Goal: Communication & Community: Share content

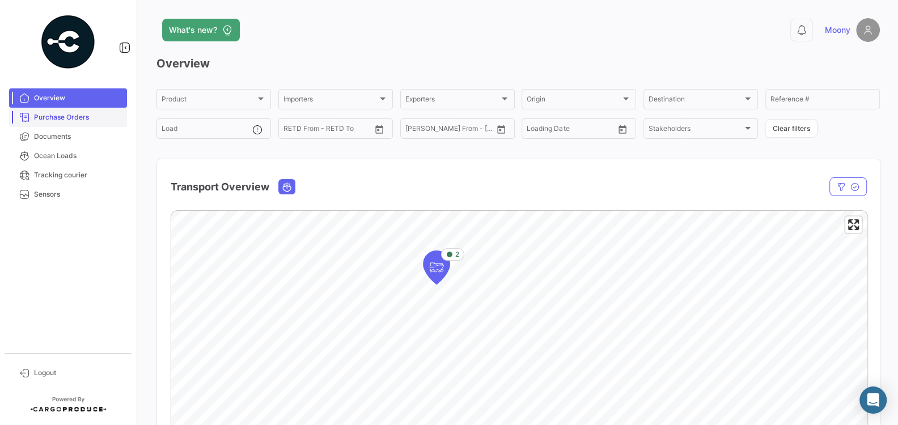
click at [82, 121] on span "Purchase Orders" at bounding box center [78, 117] width 88 height 10
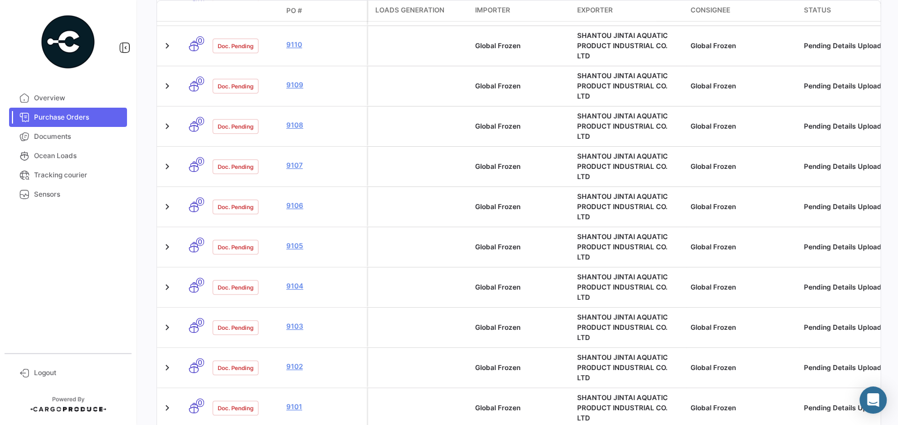
scroll to position [675, 0]
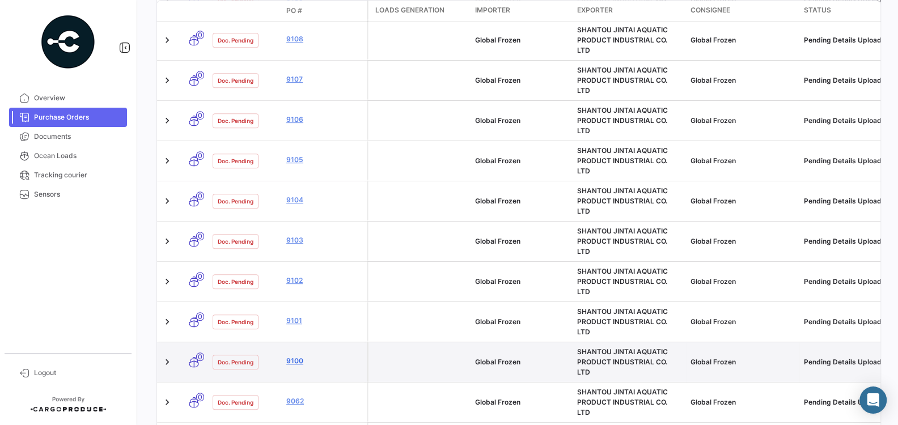
click at [293, 356] on link "9100" at bounding box center [324, 361] width 76 height 10
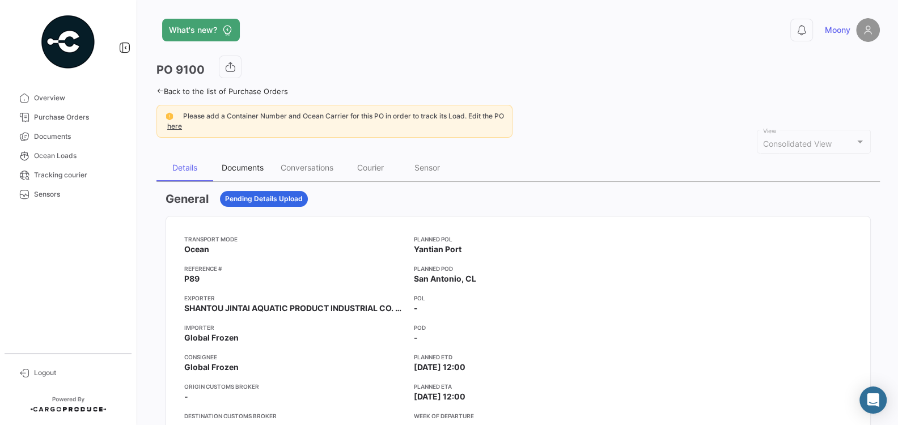
click at [238, 166] on div "Documents" at bounding box center [243, 168] width 42 height 10
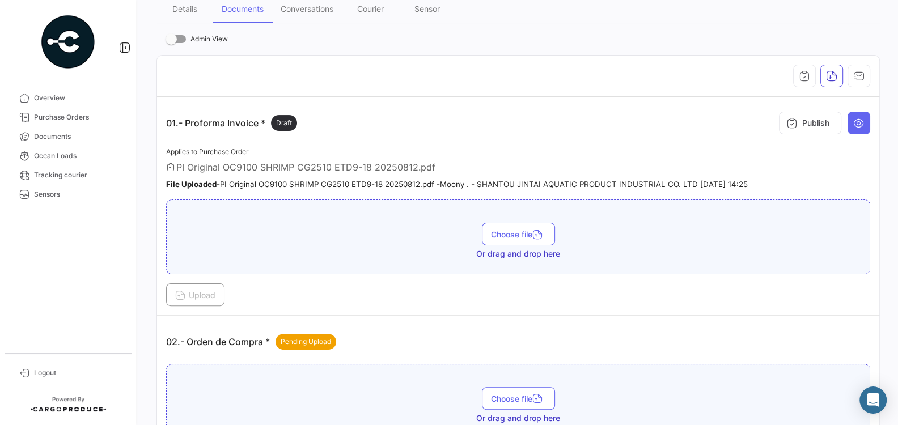
scroll to position [291, 0]
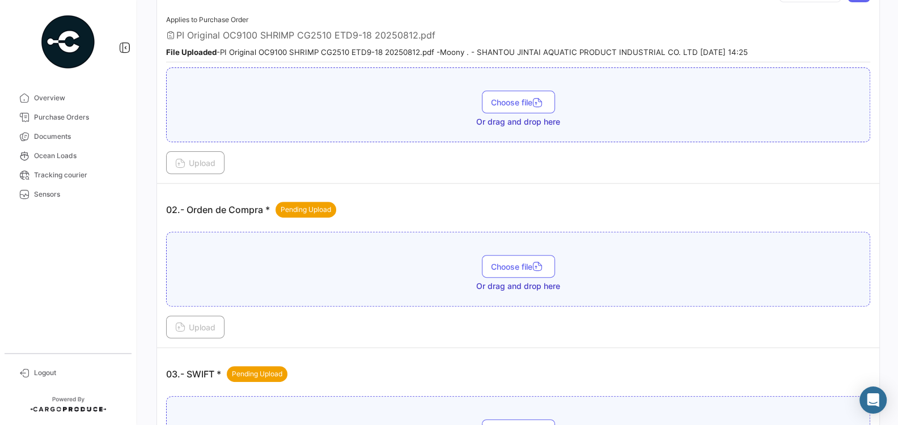
click at [387, 217] on div "02.- Orden de Compra * Pending Upload" at bounding box center [518, 210] width 704 height 34
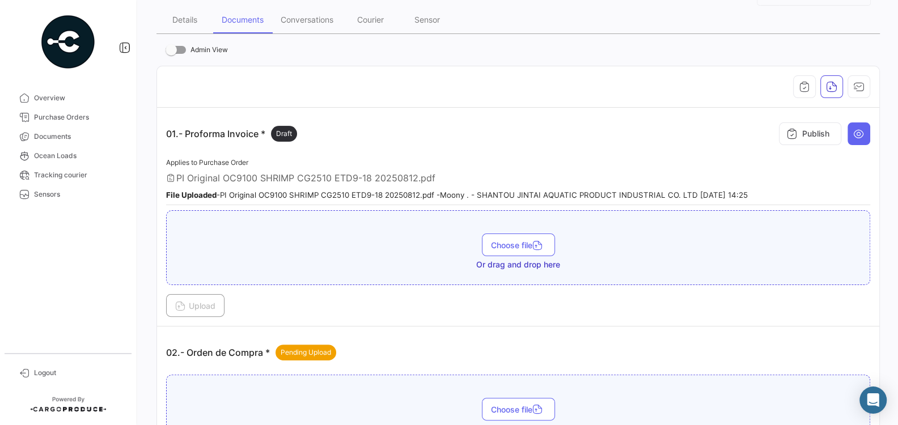
scroll to position [82, 0]
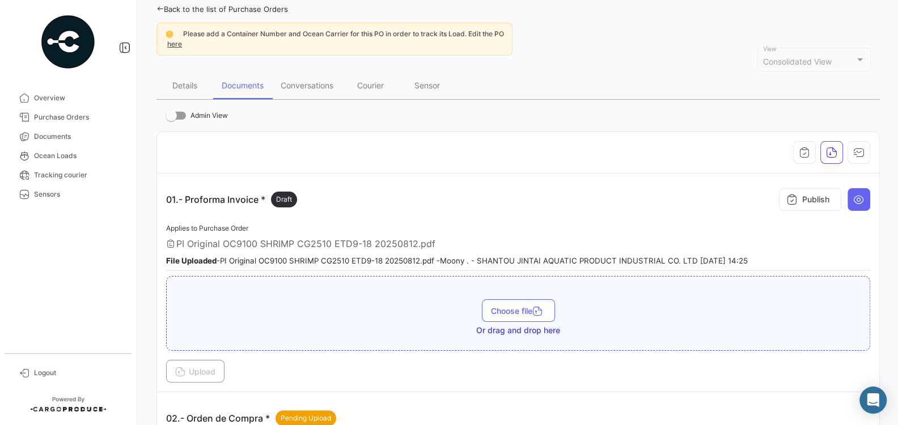
click at [523, 260] on small "File Uploaded - PI Original OC9100 SHRIMP CG2510 ETD9-18 20250812.pdf - Moony .…" at bounding box center [457, 260] width 582 height 9
click at [465, 240] on div "PI Original OC9100 SHRIMP CG2510 ETD9-18 20250812.pdf" at bounding box center [518, 243] width 704 height 11
click at [470, 255] on div "File Uploaded - PI Original OC9100 SHRIMP CG2510 ETD9-18 20250812.pdf - Moony .…" at bounding box center [518, 260] width 704 height 11
click at [860, 150] on icon "button" at bounding box center [858, 152] width 11 height 11
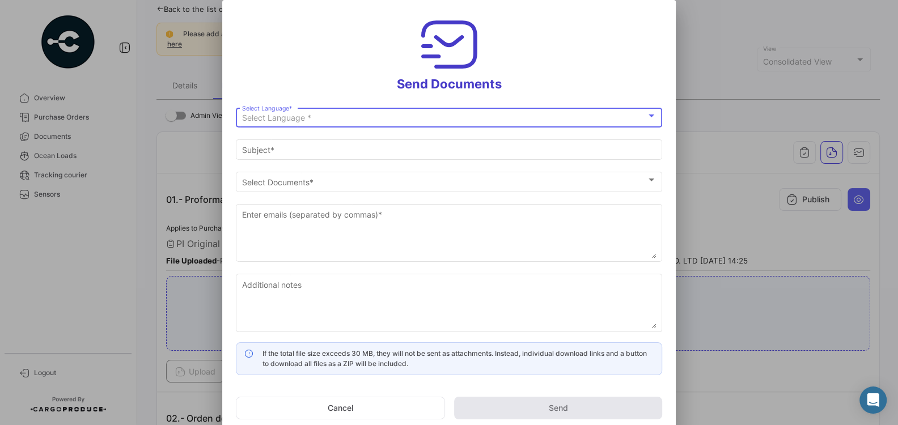
click at [514, 113] on div "Select Language *" at bounding box center [444, 118] width 404 height 10
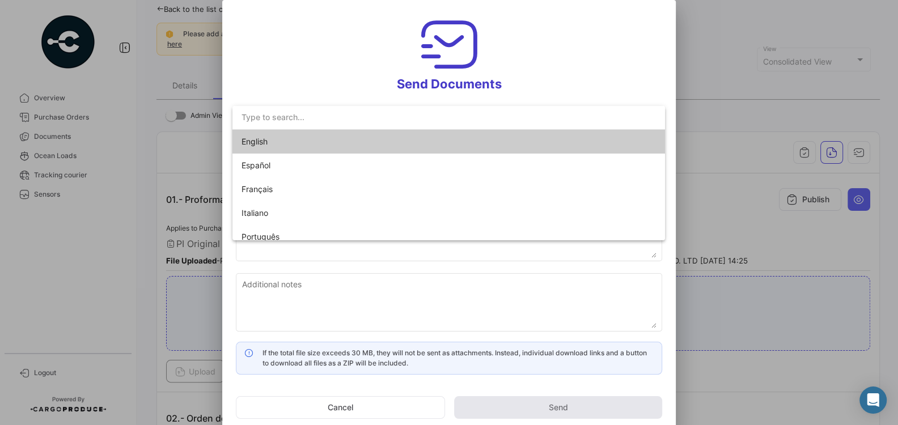
click at [454, 140] on mat-option "English" at bounding box center [448, 142] width 433 height 24
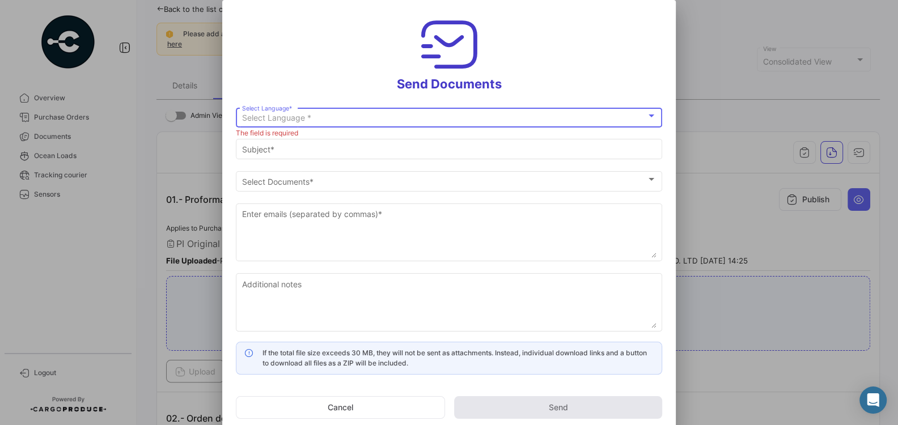
type input "[PERSON_NAME] has shared the documents of PO # 9100 with you"
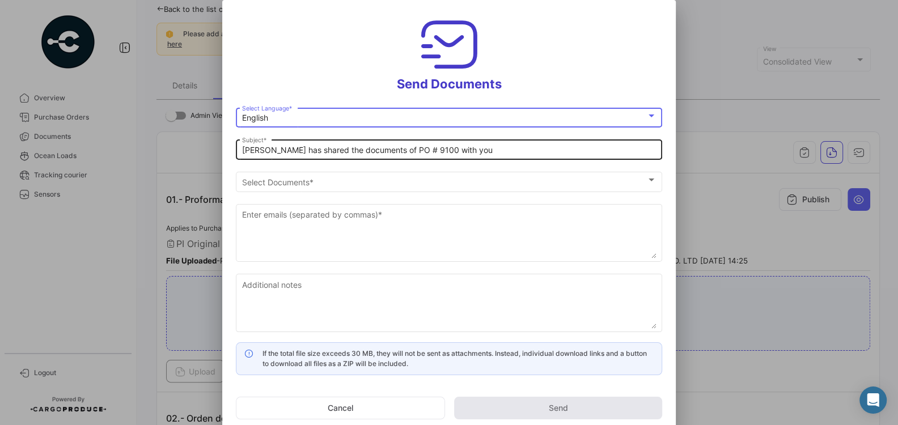
click at [474, 149] on input "[PERSON_NAME] has shared the documents of PO # 9100 with you" at bounding box center [449, 151] width 415 height 10
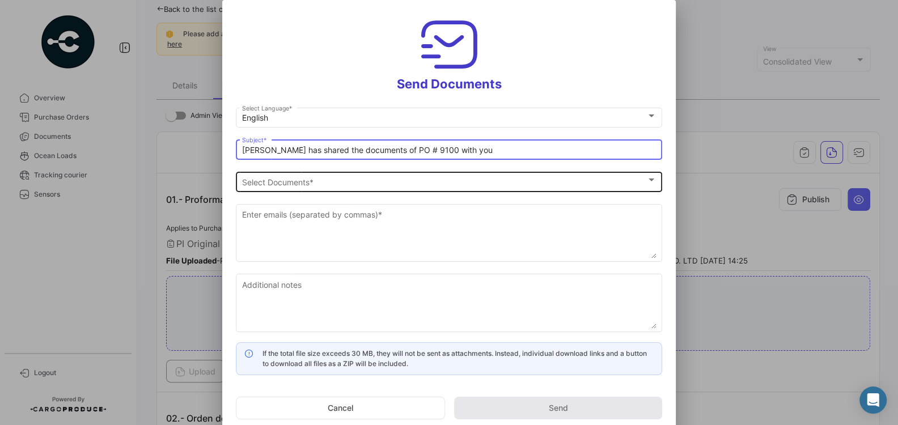
click at [404, 186] on div "Select Documents" at bounding box center [444, 182] width 404 height 10
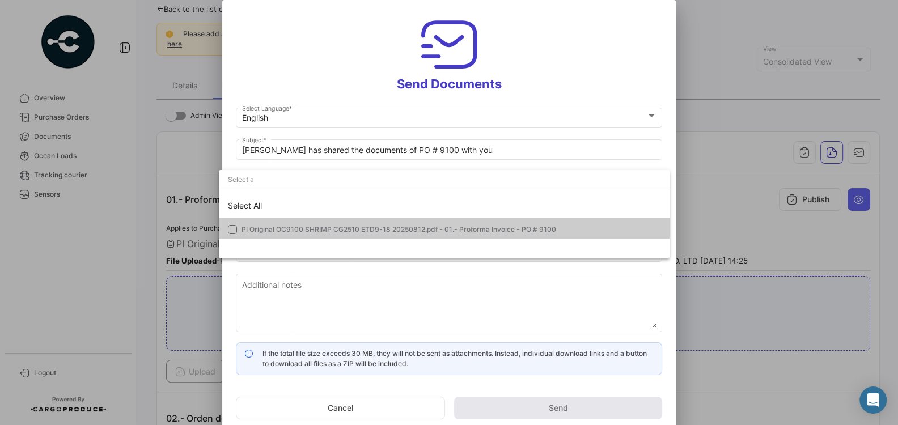
click at [344, 225] on span "PI Original OC9100 SHRIMP CG2510 ETD9-18 20250812.pdf - 01.- Proforma Invoice -…" at bounding box center [451, 230] width 419 height 10
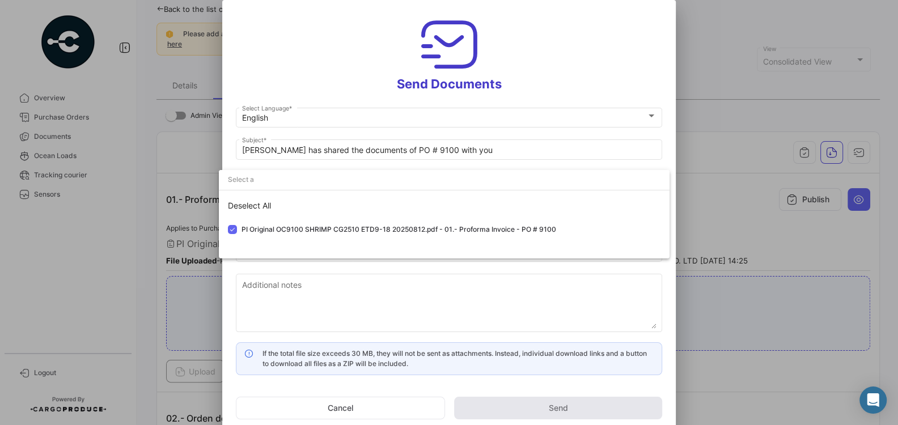
click at [400, 319] on div at bounding box center [449, 212] width 898 height 425
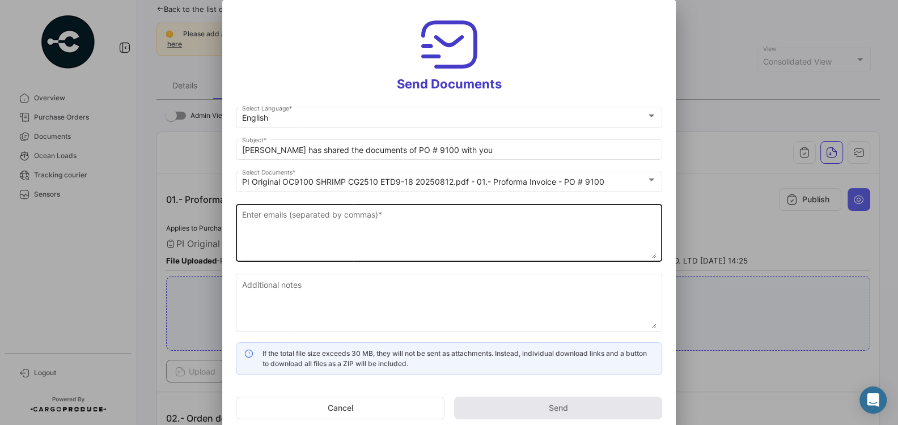
click at [331, 230] on textarea "Enter emails (separated by commas) *" at bounding box center [449, 234] width 415 height 50
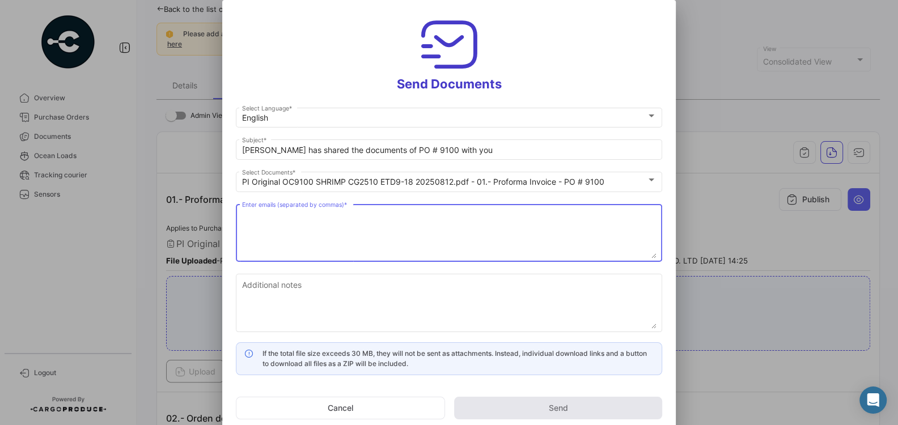
paste textarea "[EMAIL_ADDRESS][DOMAIN_NAME], [PERSON_NAME][EMAIL_ADDRESS][DOMAIN_NAME], [EMAIL…"
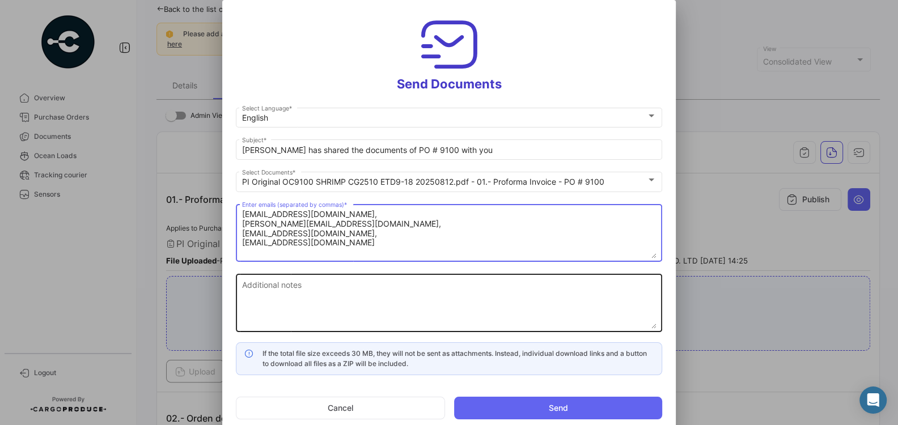
type textarea "[EMAIL_ADDRESS][DOMAIN_NAME], [PERSON_NAME][EMAIL_ADDRESS][DOMAIN_NAME], [EMAIL…"
click at [328, 287] on textarea "Additional notes" at bounding box center [449, 304] width 415 height 50
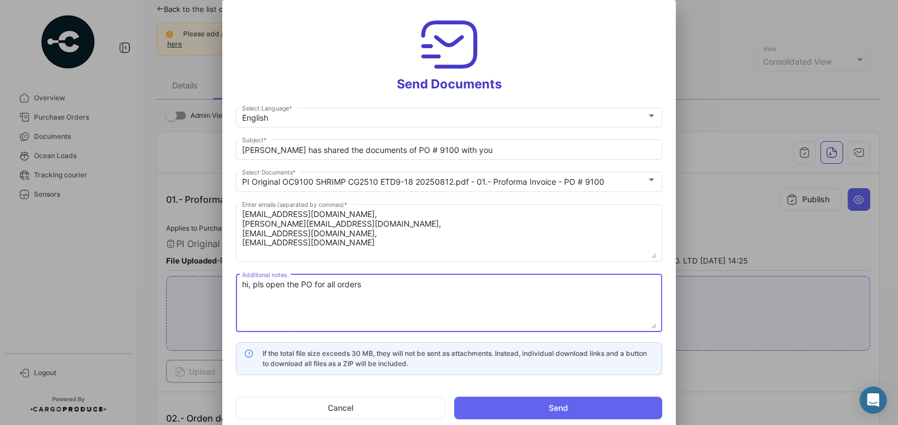
click at [312, 286] on textarea "hi, pls open the PO for all orders" at bounding box center [449, 304] width 415 height 50
click at [367, 286] on textarea "hi, pls open the POs for all orders" at bounding box center [449, 304] width 415 height 50
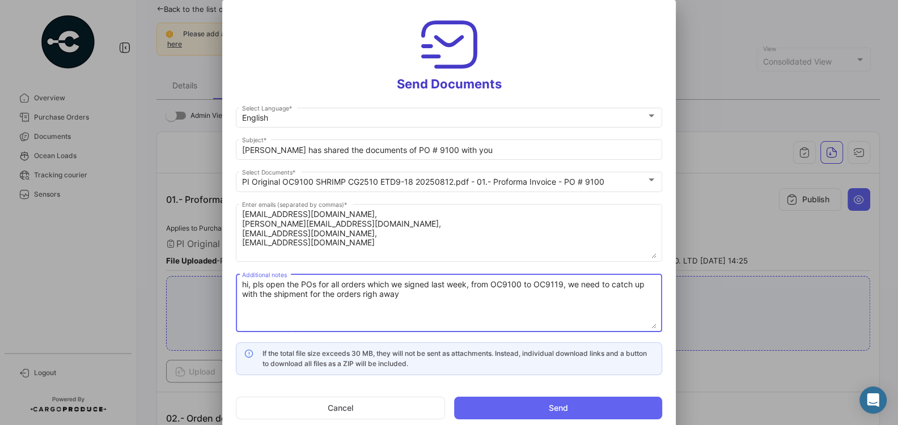
click at [381, 292] on textarea "hi, pls open the POs for all orders which we signed last week, from OC9100 to O…" at bounding box center [449, 304] width 415 height 50
click at [409, 294] on textarea "hi, pls open the POs for all orders which we signed last week, from OC9100 to O…" at bounding box center [449, 304] width 415 height 50
click at [566, 288] on textarea "hi, pls open the POs for all orders which we signed last week, from OC9100 to O…" at bounding box center [449, 304] width 415 height 50
click at [505, 311] on textarea "hi, pls open the POs for all orders which we signed last week, from OC9100 to O…" at bounding box center [449, 304] width 415 height 50
click at [489, 294] on textarea "hi, pls open the POs for all orders which we signed last week, from OC9100 to O…" at bounding box center [449, 304] width 415 height 50
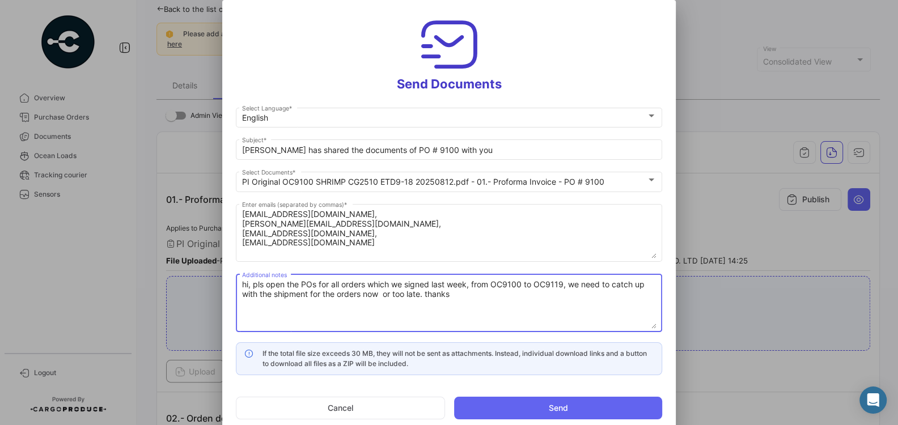
click at [264, 285] on textarea "hi, pls open the POs for all orders which we signed last week, from OC9100 to O…" at bounding box center [449, 304] width 415 height 50
click at [487, 302] on textarea "hi, please open the POs for all orders which we signed last week, from OC9100 t…" at bounding box center [449, 304] width 415 height 50
click at [483, 298] on textarea "hi, please open the POs for all orders which we signed last week, from OC9100 t…" at bounding box center [449, 304] width 415 height 50
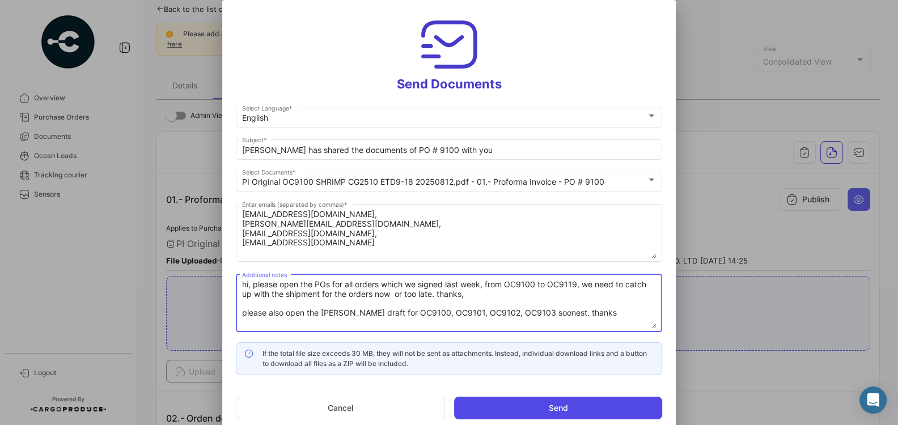
type textarea "hi, please open the POs for all orders which we signed last week, from OC9100 t…"
click at [508, 412] on button "Send" at bounding box center [558, 408] width 208 height 23
